Goal: Task Accomplishment & Management: Complete application form

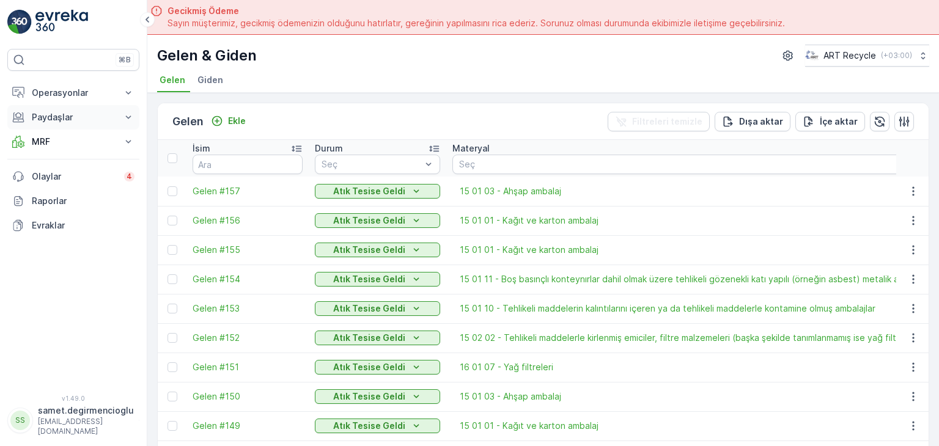
click at [68, 113] on p "Paydaşlar" at bounding box center [73, 117] width 83 height 12
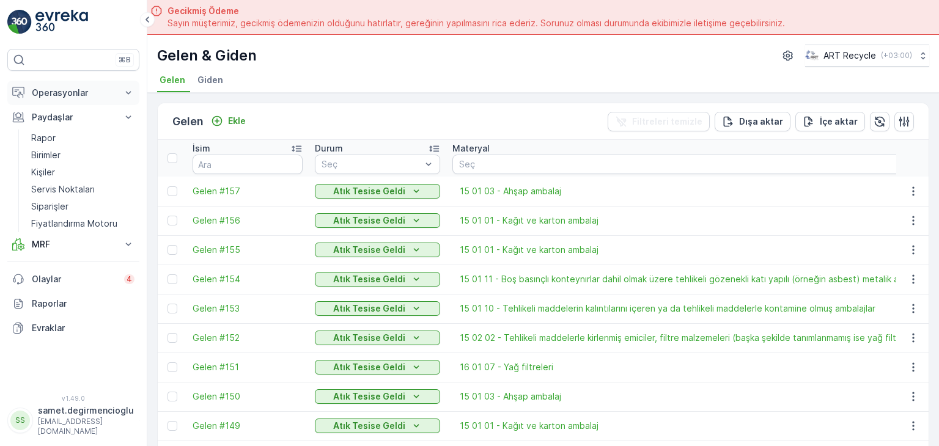
click at [57, 92] on p "Operasyonlar" at bounding box center [73, 93] width 83 height 12
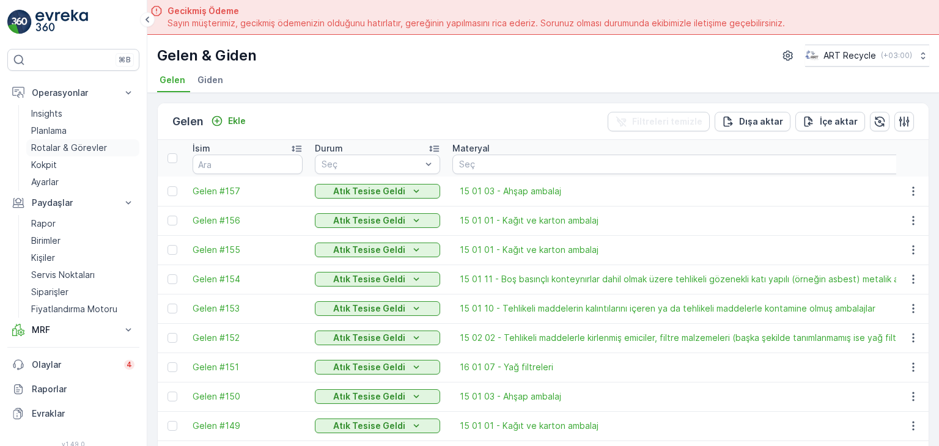
click at [64, 150] on p "Rotalar & Görevler" at bounding box center [69, 148] width 76 height 12
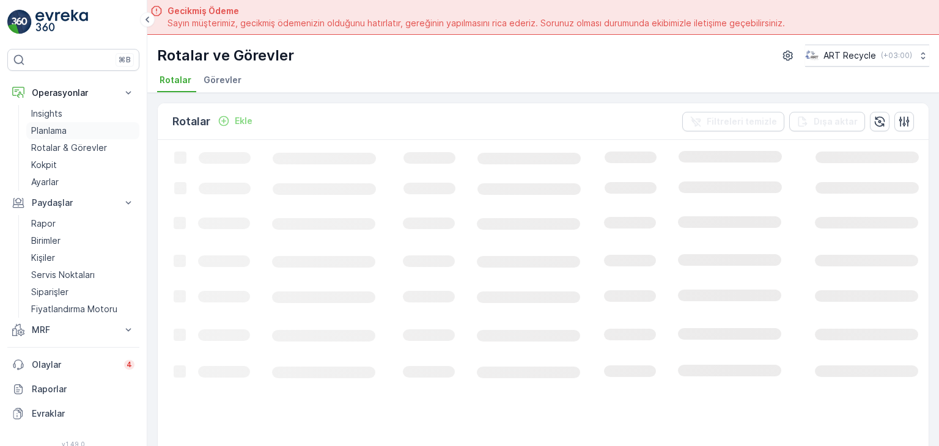
click at [62, 131] on p "Planlama" at bounding box center [48, 131] width 35 height 12
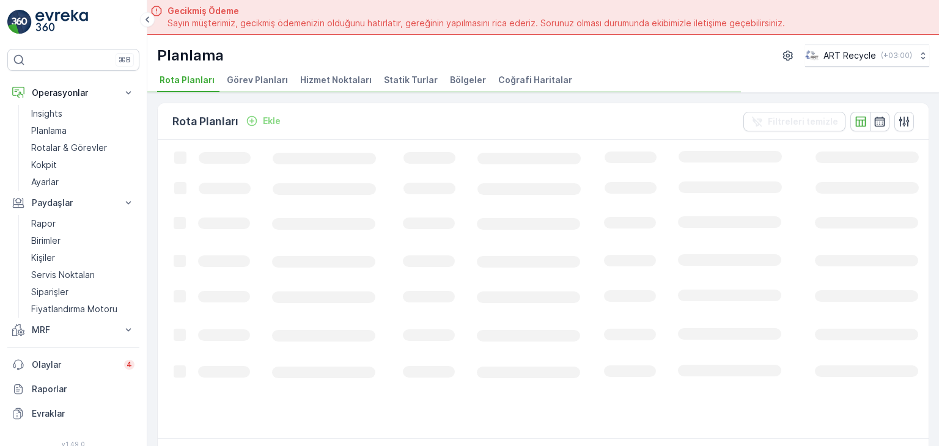
click at [321, 79] on span "Hizmet Noktaları" at bounding box center [336, 80] width 72 height 12
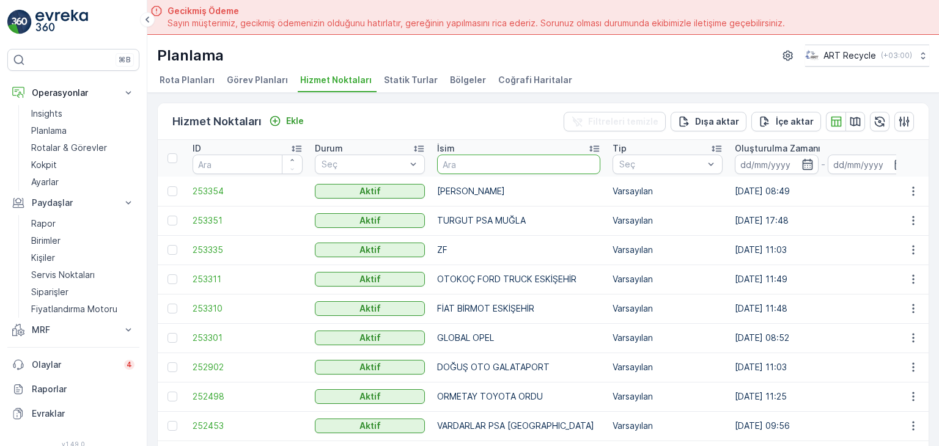
click at [478, 157] on input "text" at bounding box center [518, 165] width 163 height 20
type input "starw"
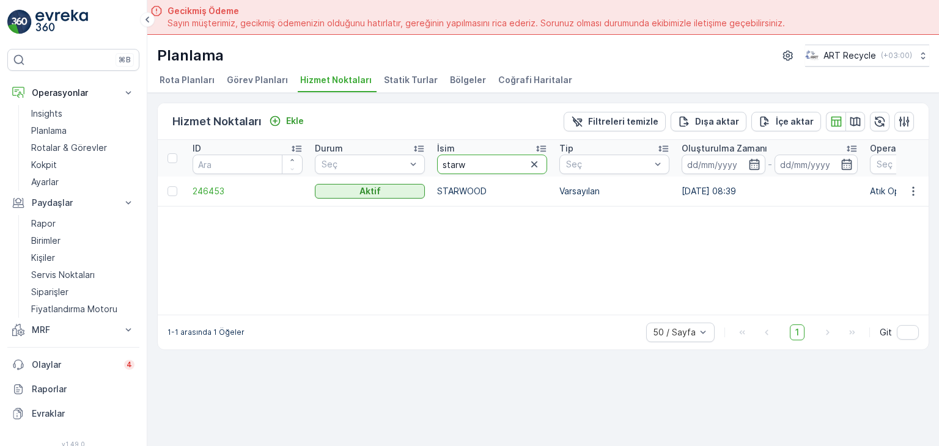
drag, startPoint x: 476, startPoint y: 163, endPoint x: 384, endPoint y: 182, distance: 94.4
type input "barakf"
click at [914, 188] on icon "button" at bounding box center [913, 191] width 12 height 12
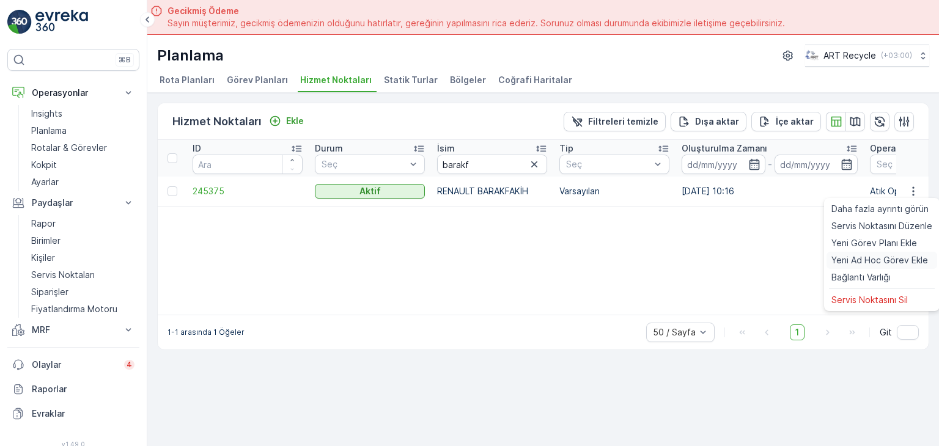
click at [868, 261] on span "Yeni Ad Hoc Görev Ekle" at bounding box center [880, 260] width 97 height 12
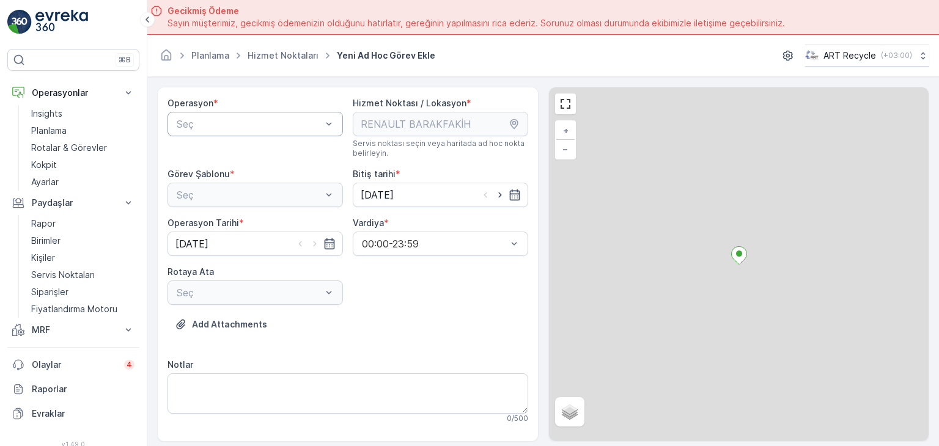
click at [224, 125] on div at bounding box center [248, 124] width 147 height 11
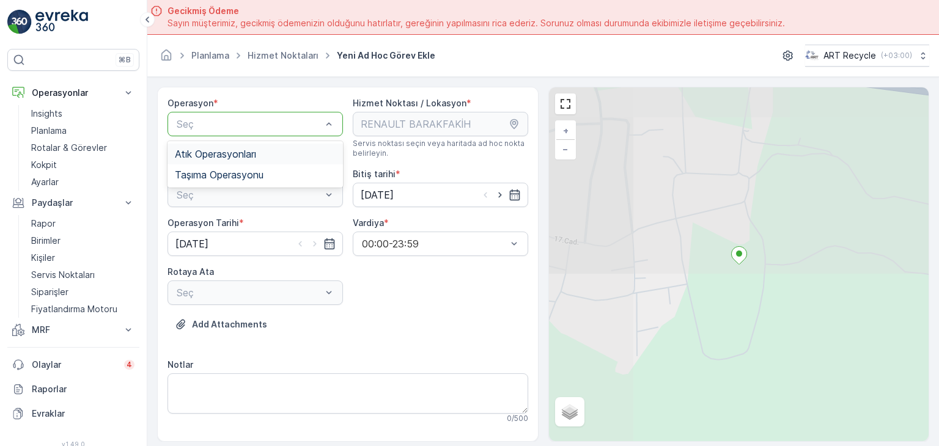
click at [219, 161] on div "Atık Operasyonları" at bounding box center [255, 154] width 175 height 21
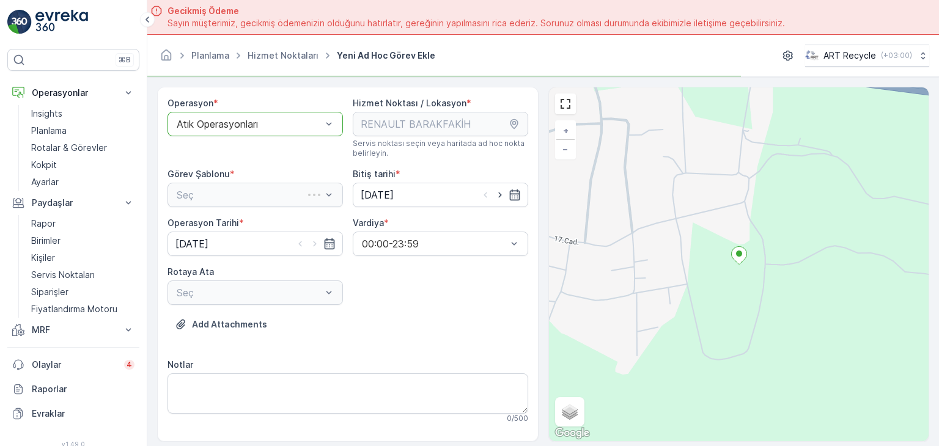
click at [227, 188] on div "Seç" at bounding box center [255, 195] width 175 height 24
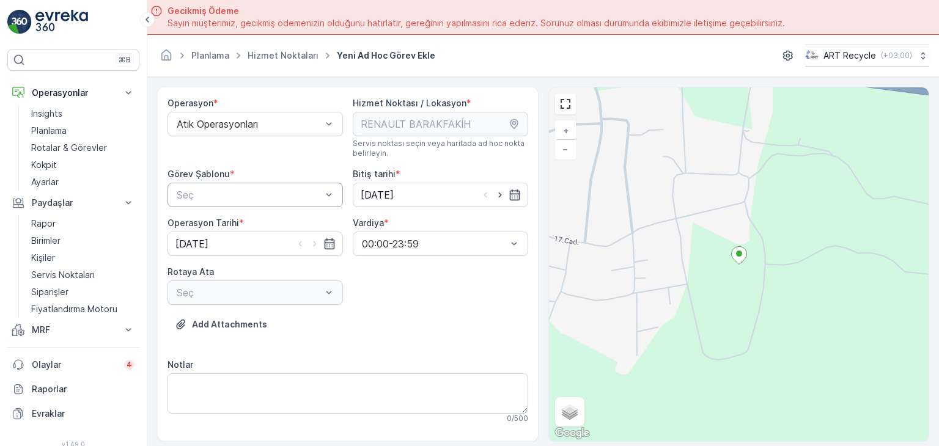
click at [227, 197] on div at bounding box center [248, 195] width 147 height 11
click at [215, 226] on span "Atık Toplama" at bounding box center [204, 225] width 59 height 11
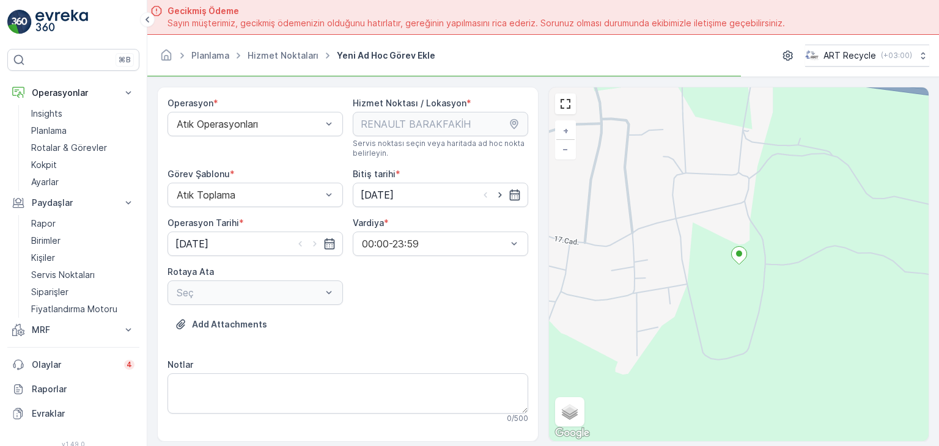
click at [218, 289] on div "Seç" at bounding box center [255, 293] width 175 height 24
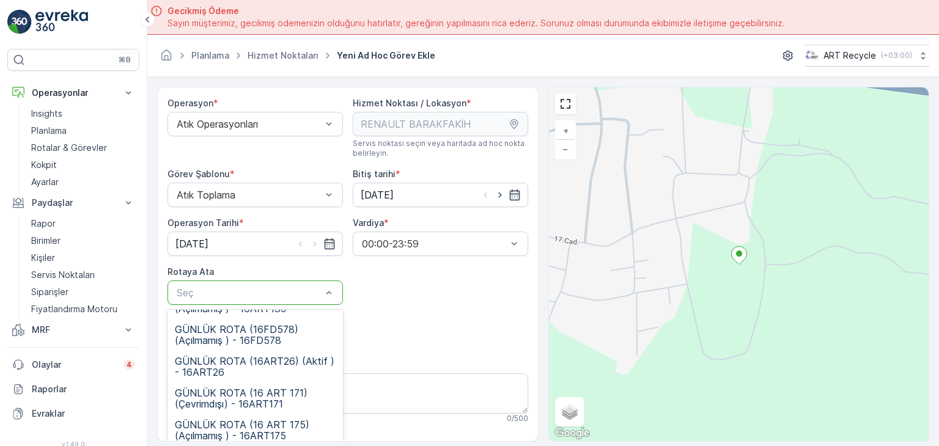
scroll to position [95, 0]
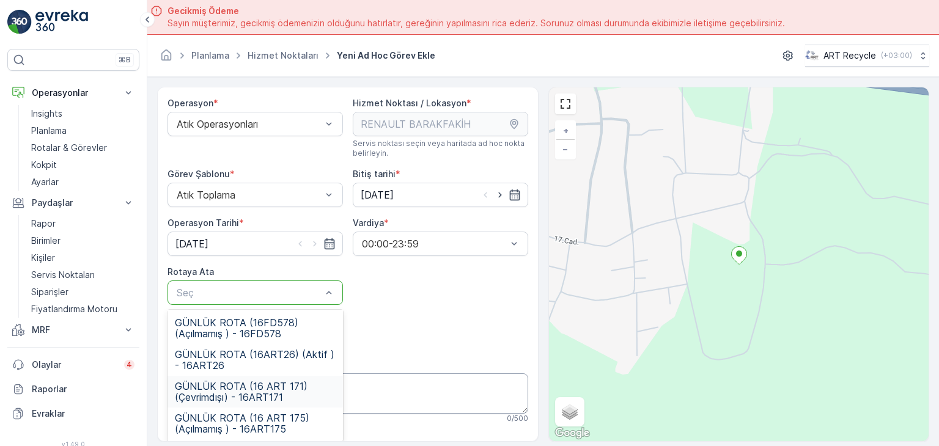
click at [284, 405] on div "GÜNLÜK ROTA (16 ART 171) (Çevrimdışı) - 16ART171" at bounding box center [255, 392] width 175 height 32
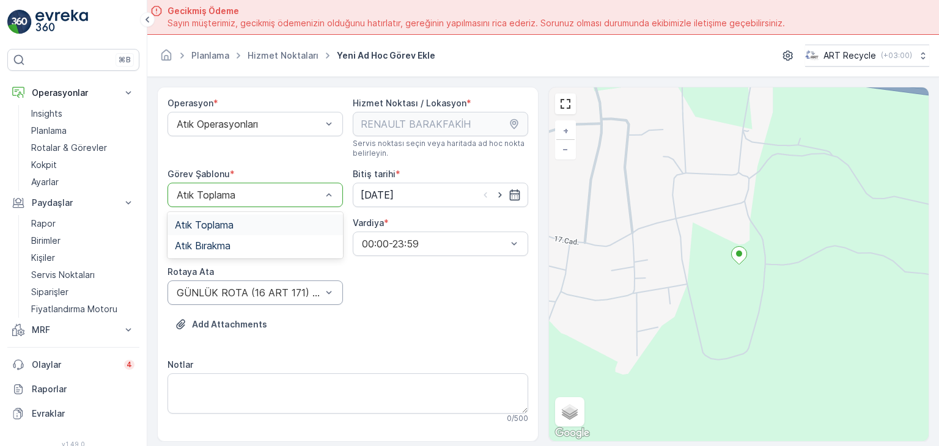
click at [235, 199] on div at bounding box center [248, 195] width 147 height 11
click at [226, 245] on span "Atık Bırakma" at bounding box center [203, 245] width 56 height 11
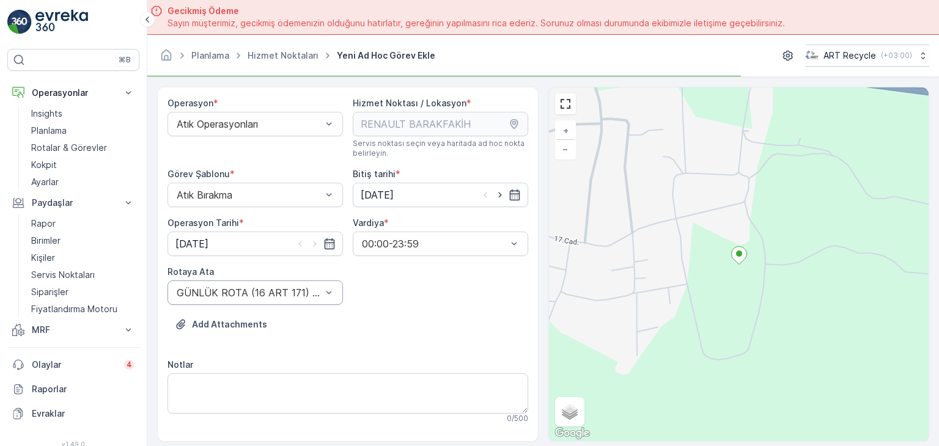
click at [416, 298] on div "Operasyon * Atık Operasyonları Hizmet Noktası / Lokasyon * Servis noktası seçin…" at bounding box center [348, 377] width 361 height 560
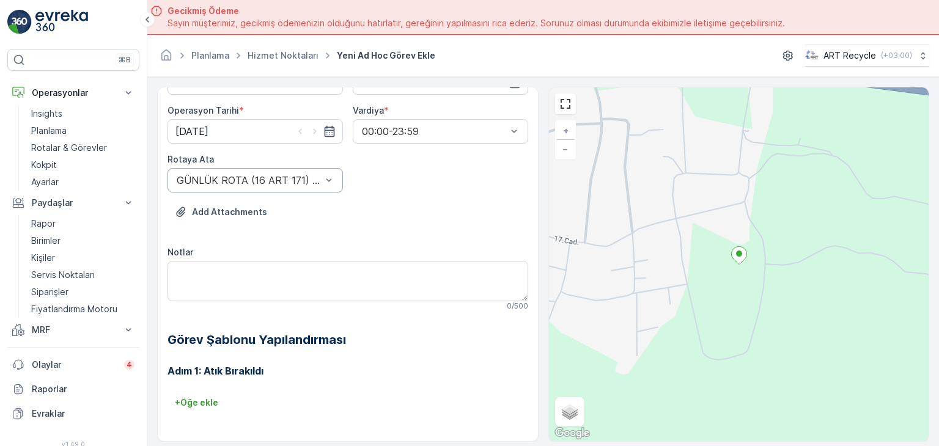
scroll to position [34, 0]
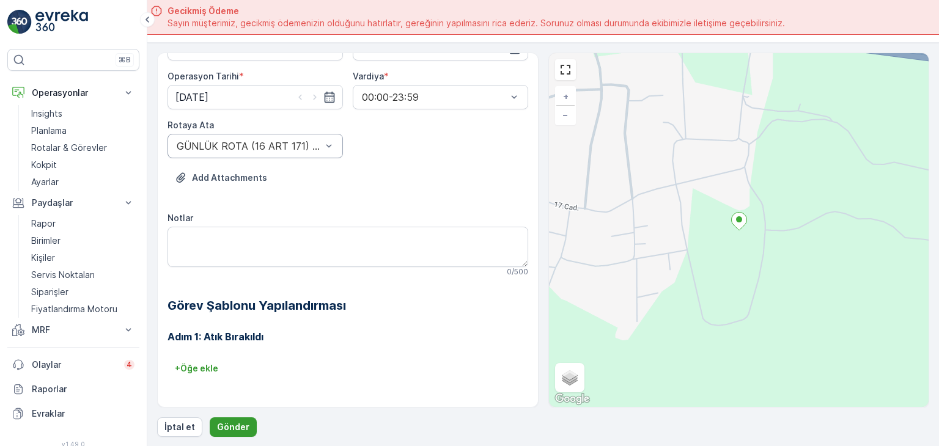
click at [234, 421] on button "Gönder" at bounding box center [233, 428] width 47 height 20
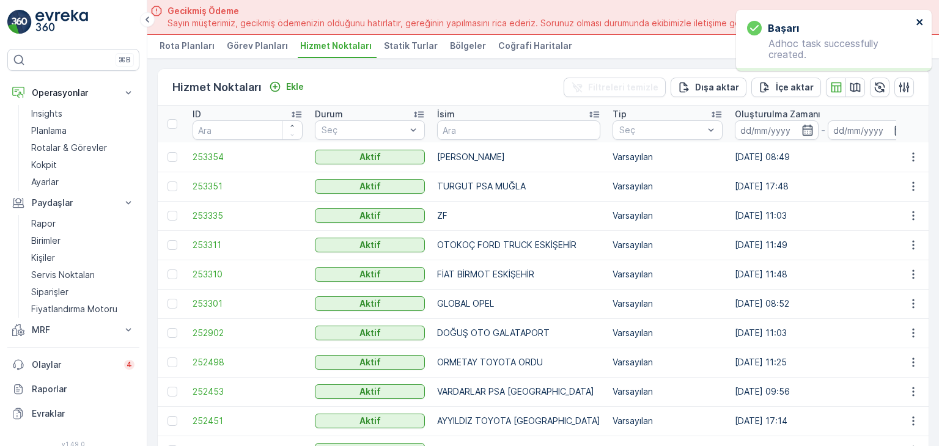
click at [917, 23] on icon "close" at bounding box center [920, 22] width 9 height 10
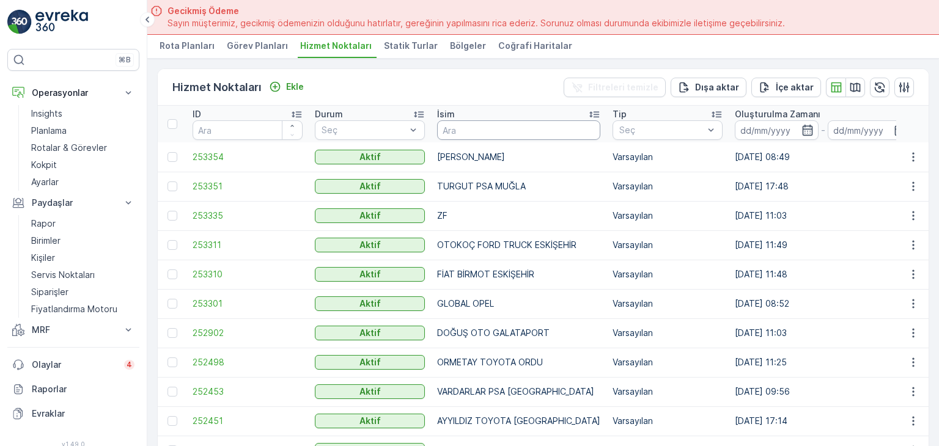
click at [483, 128] on input "text" at bounding box center [518, 130] width 163 height 20
type input "starw"
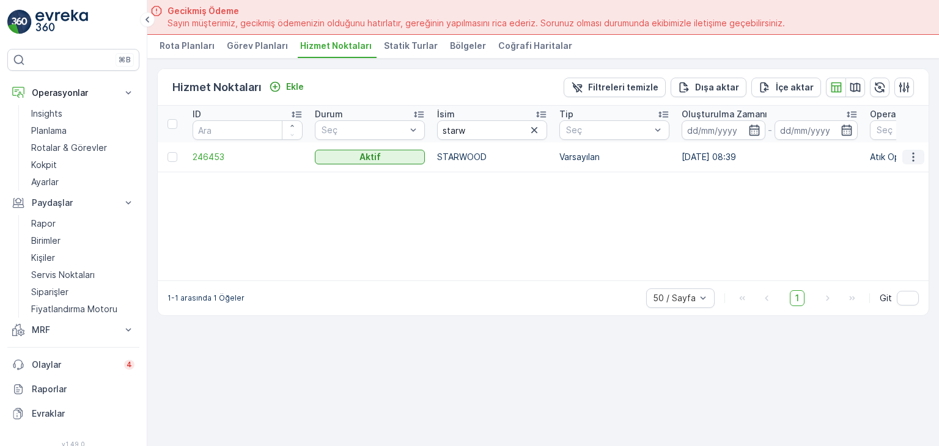
click at [920, 150] on button "button" at bounding box center [914, 157] width 22 height 15
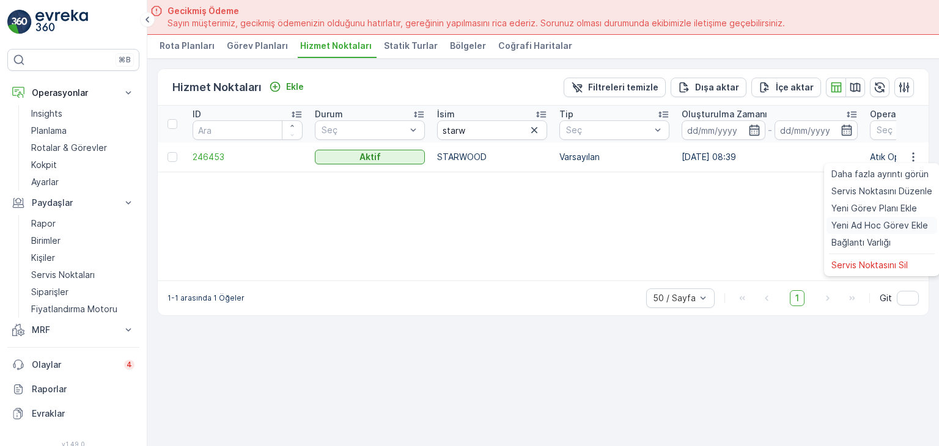
click at [876, 224] on span "Yeni Ad Hoc Görev Ekle" at bounding box center [880, 226] width 97 height 12
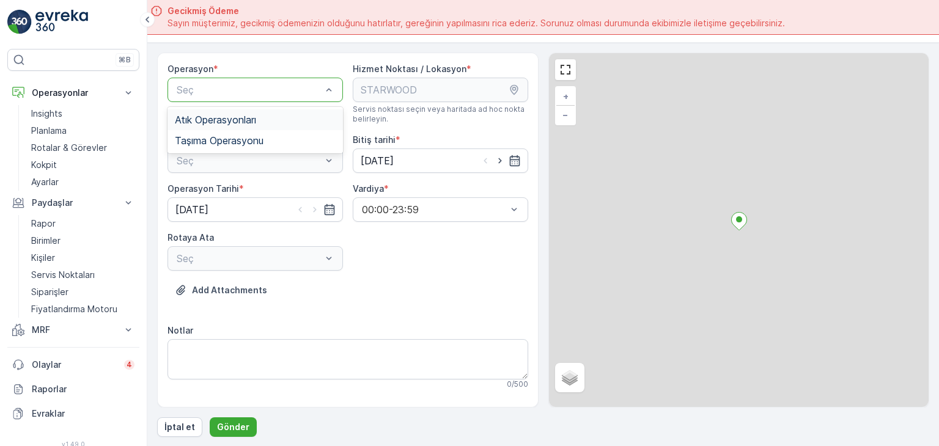
click at [257, 80] on div "Seç" at bounding box center [255, 90] width 175 height 24
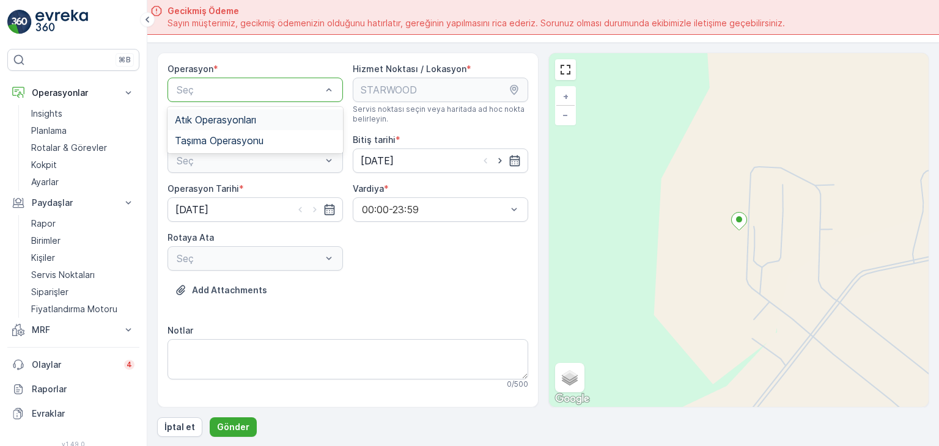
click at [245, 121] on span "Atık Operasyonları" at bounding box center [215, 119] width 81 height 11
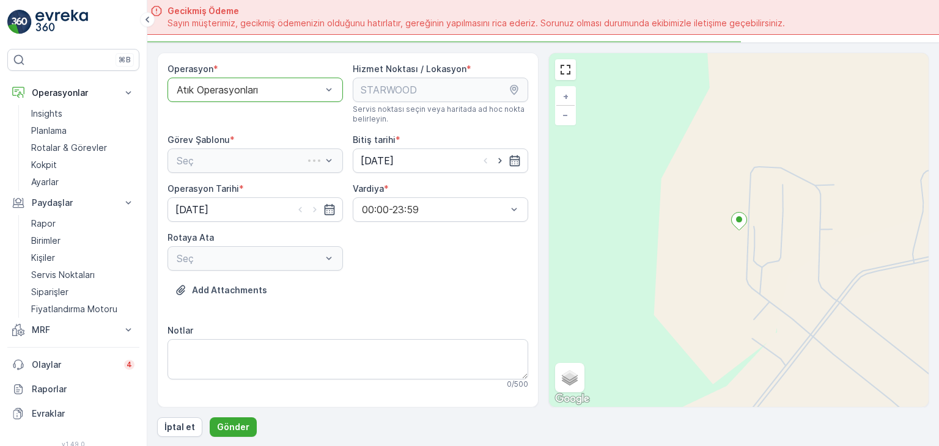
click at [239, 157] on div "Seç" at bounding box center [255, 161] width 175 height 24
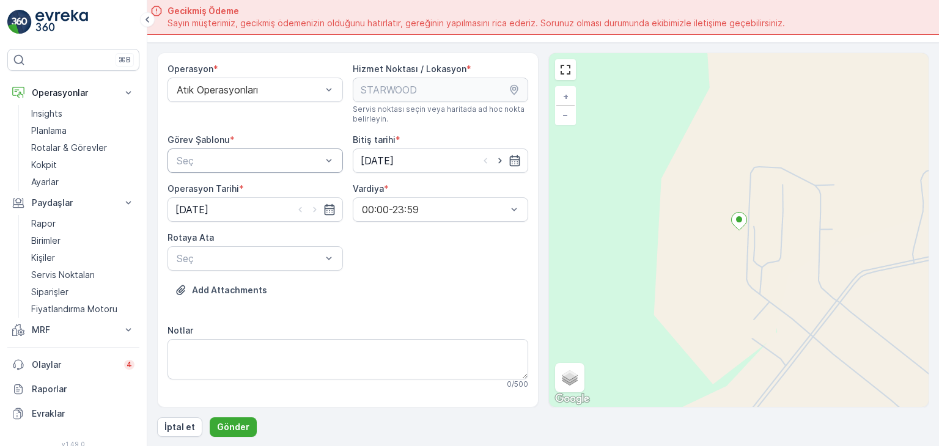
click at [238, 160] on div at bounding box center [248, 160] width 147 height 11
click at [222, 210] on span "Atık Bırakma" at bounding box center [203, 211] width 56 height 11
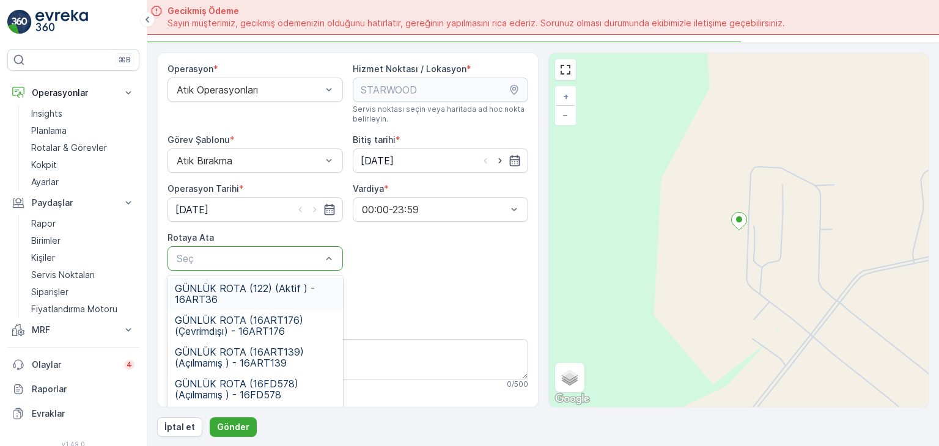
click at [261, 253] on div at bounding box center [248, 258] width 147 height 11
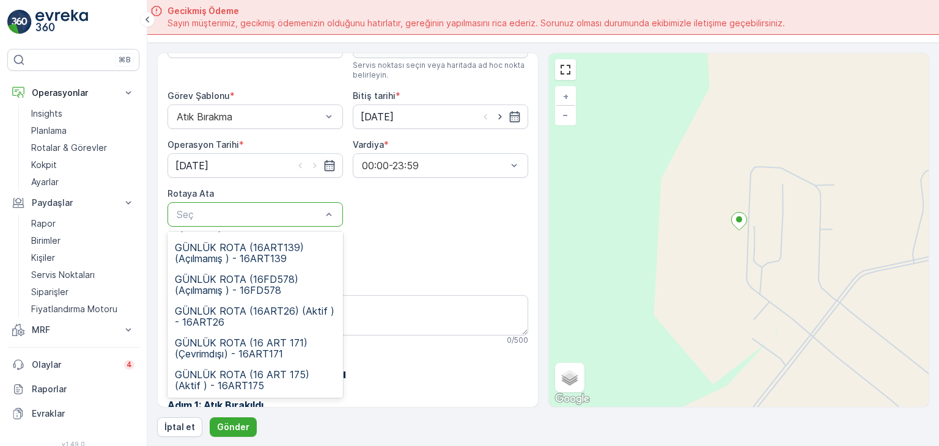
scroll to position [53, 0]
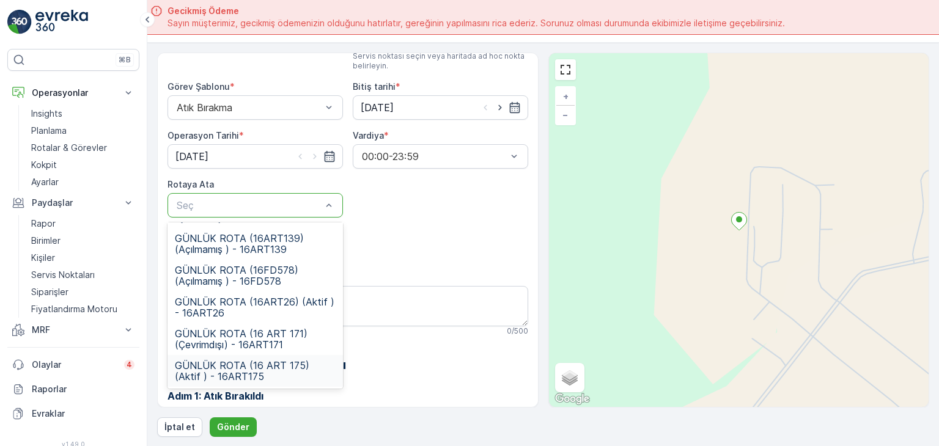
click at [278, 375] on span "GÜNLÜK ROTA (16 ART 175) (Aktif ) - 16ART175" at bounding box center [255, 371] width 161 height 22
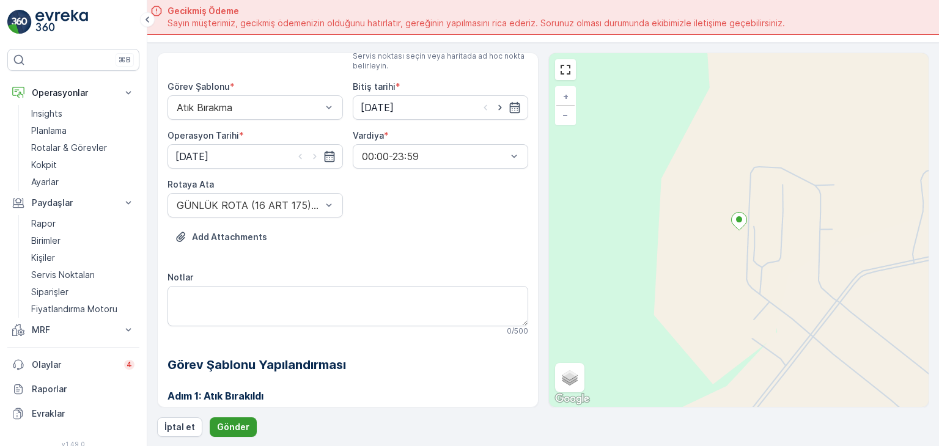
click at [227, 422] on p "Gönder" at bounding box center [233, 427] width 32 height 12
